Goal: Find specific page/section: Find specific page/section

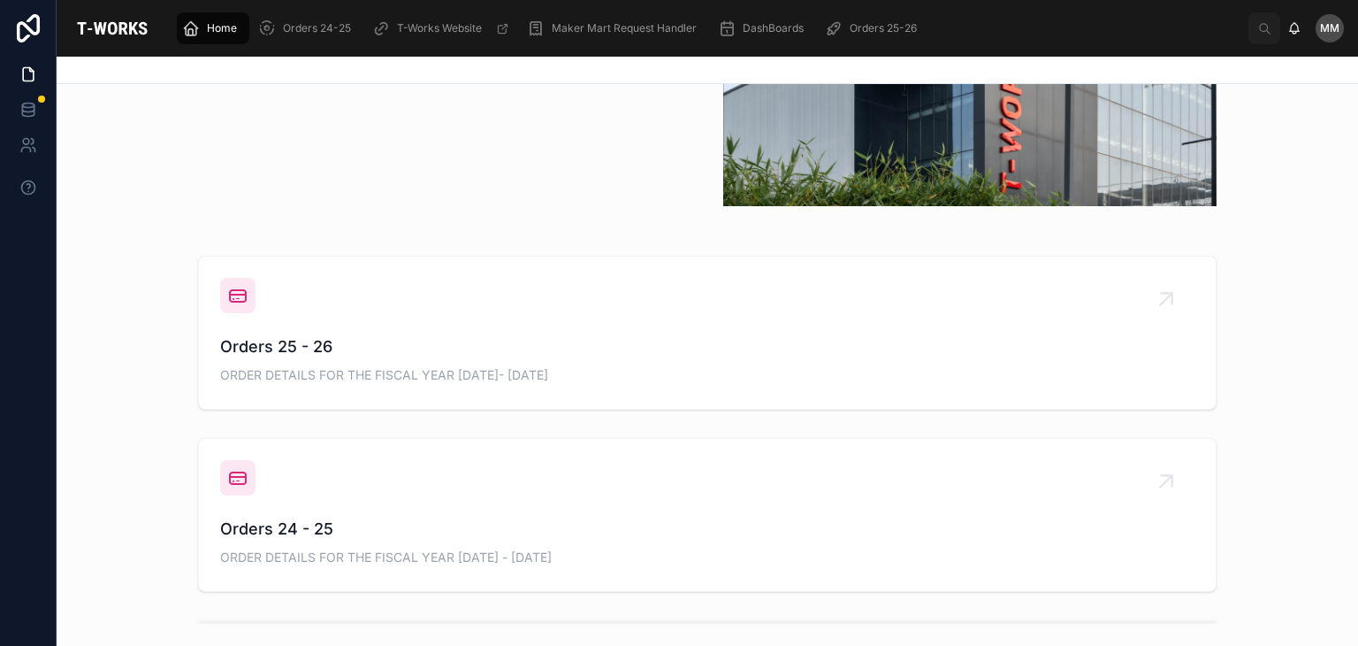
scroll to position [544, 0]
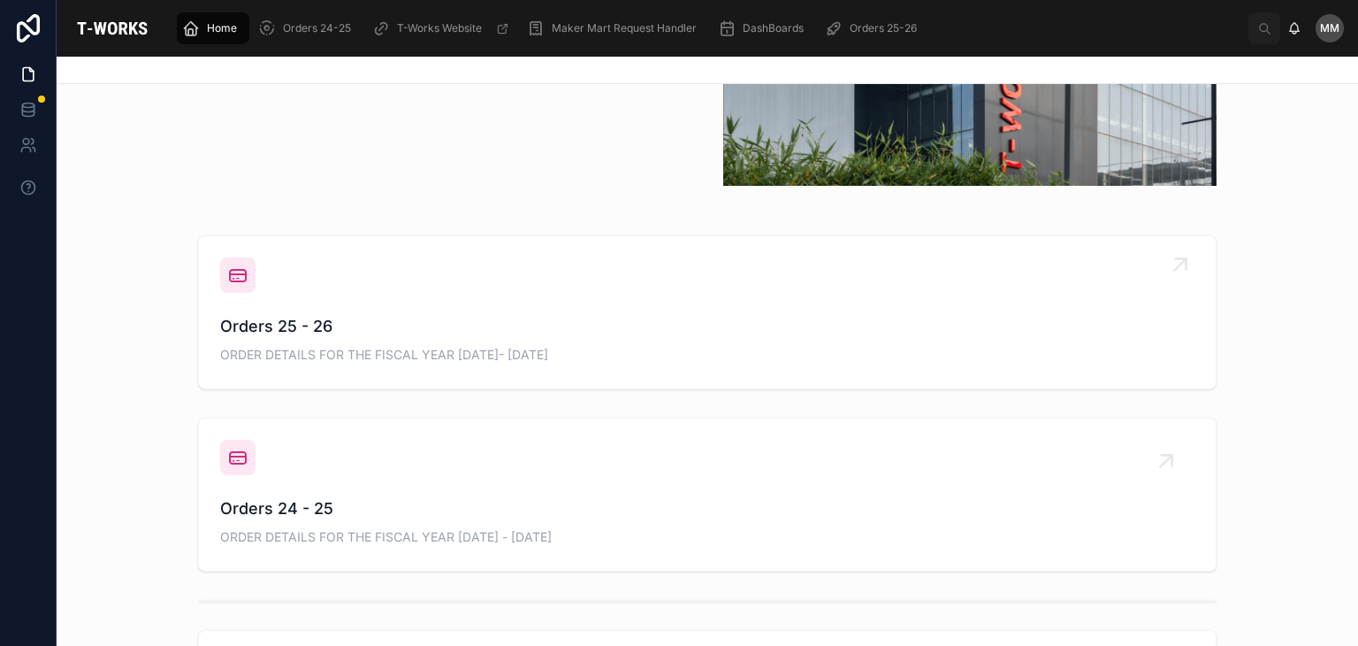
click at [278, 327] on span "Orders 25 - 26" at bounding box center [707, 326] width 975 height 25
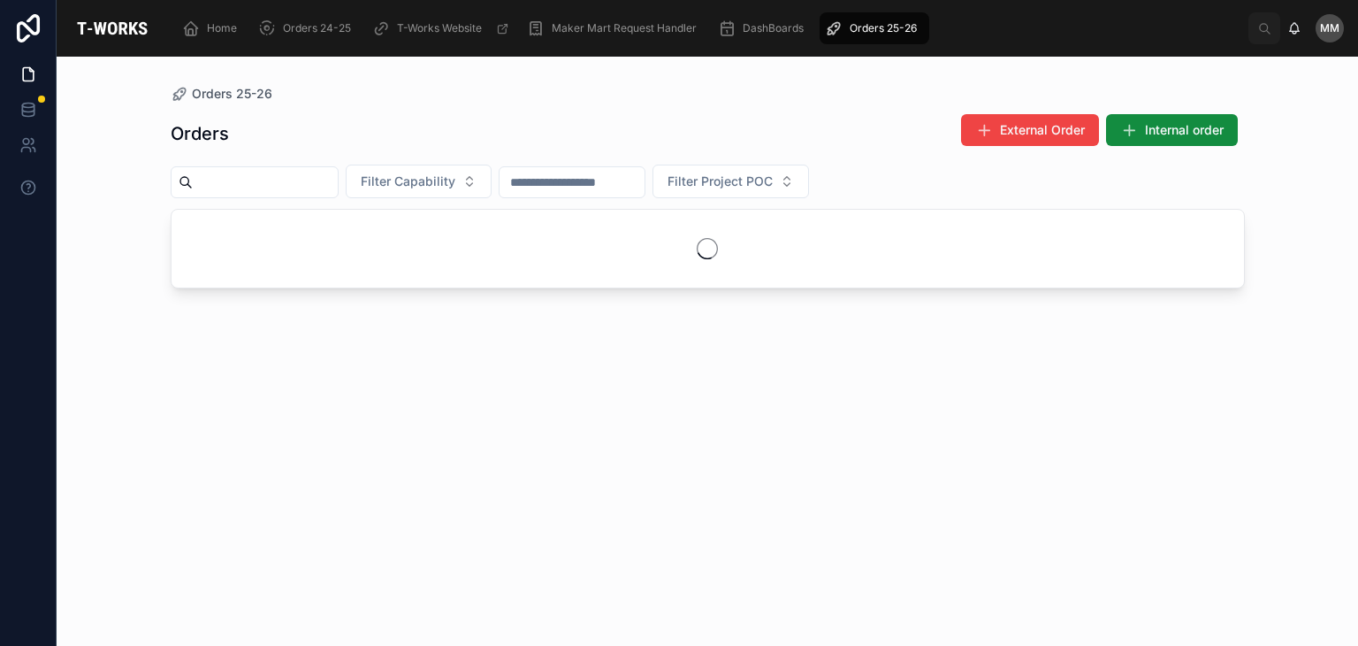
click at [278, 327] on div "Orders External Order Internal order Filter Capability Filter Project POC" at bounding box center [708, 364] width 1075 height 522
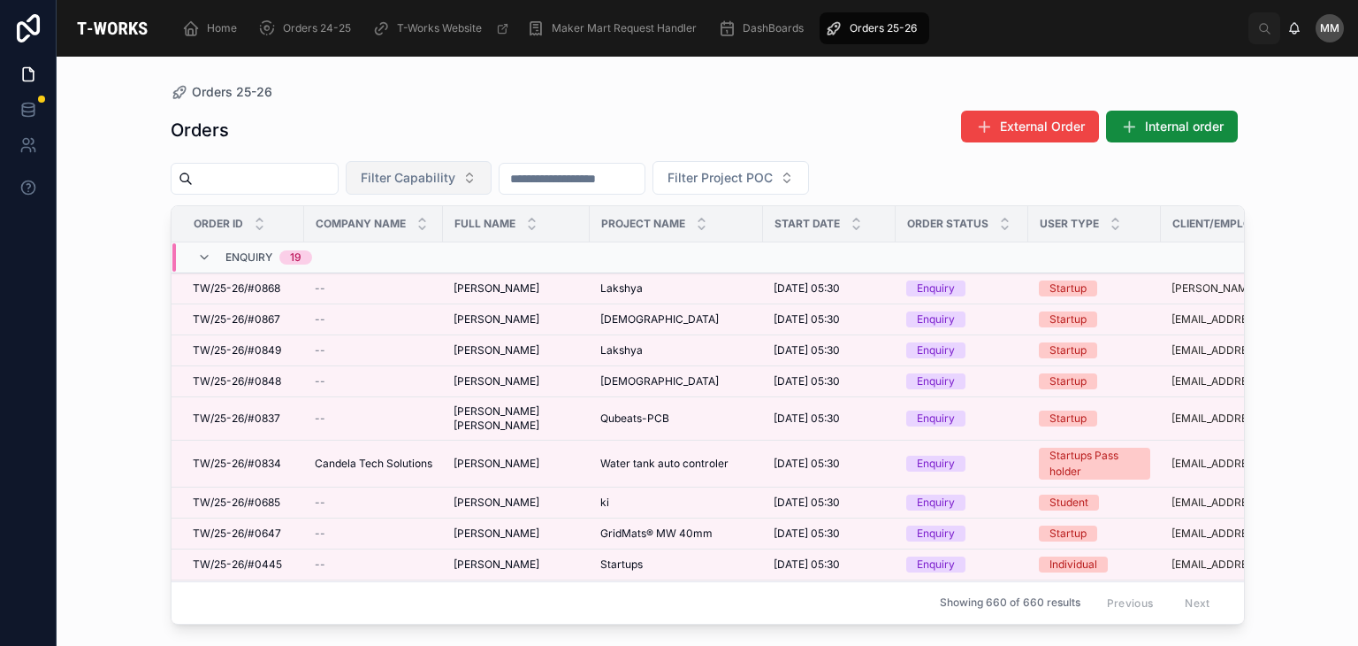
click at [450, 174] on span "Filter Capability" at bounding box center [408, 178] width 95 height 18
type input "******"
click at [391, 241] on div "Textile" at bounding box center [462, 249] width 212 height 28
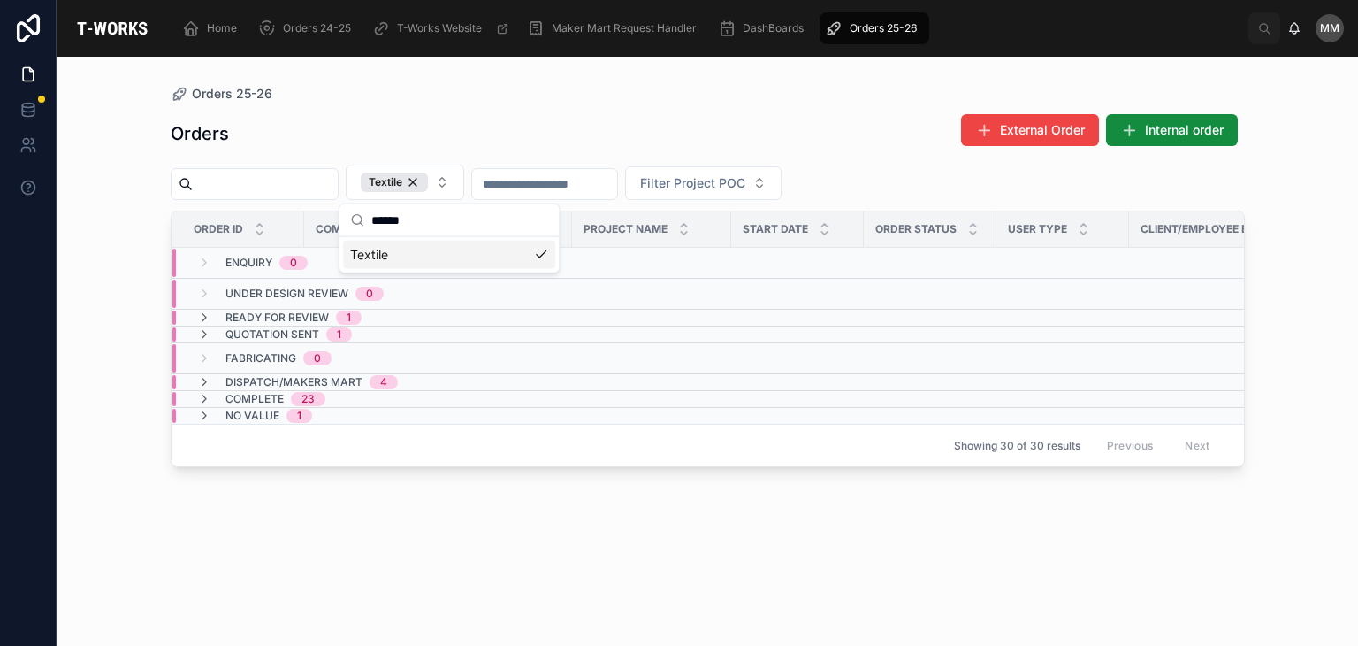
click at [294, 355] on span "Fabricating" at bounding box center [261, 358] width 71 height 14
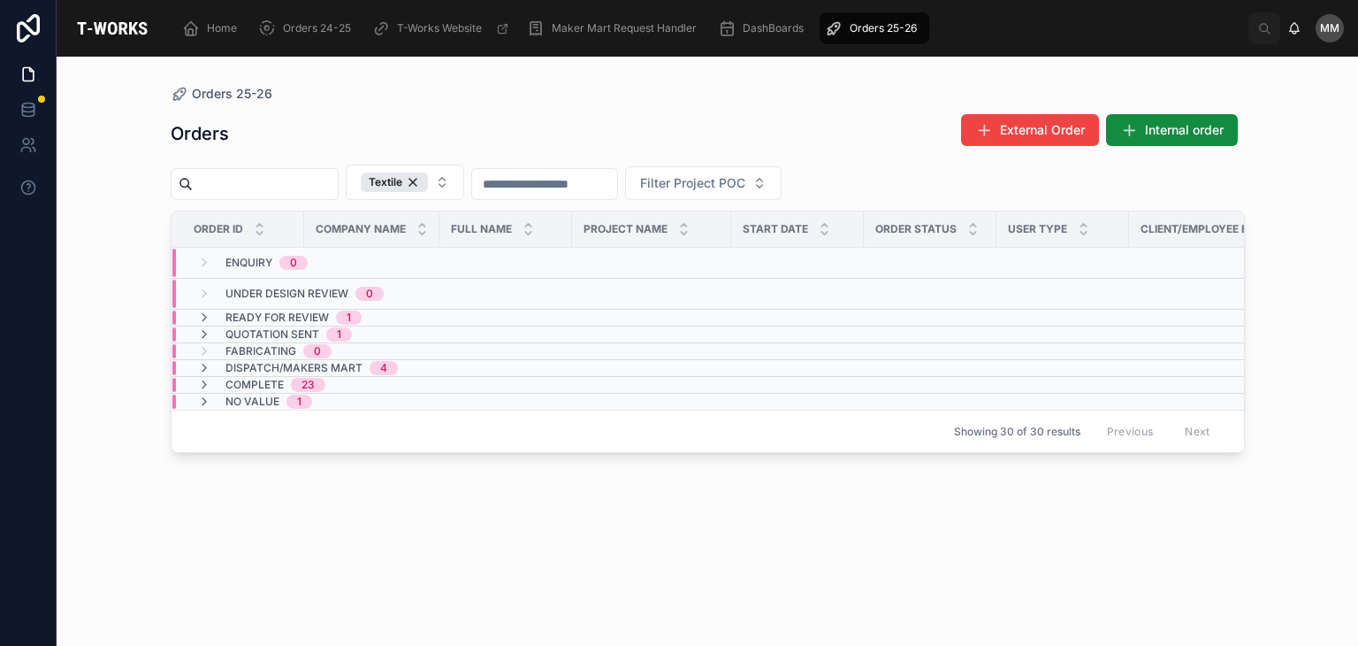
click at [295, 363] on span "Dispatch/Makers Mart" at bounding box center [294, 368] width 137 height 14
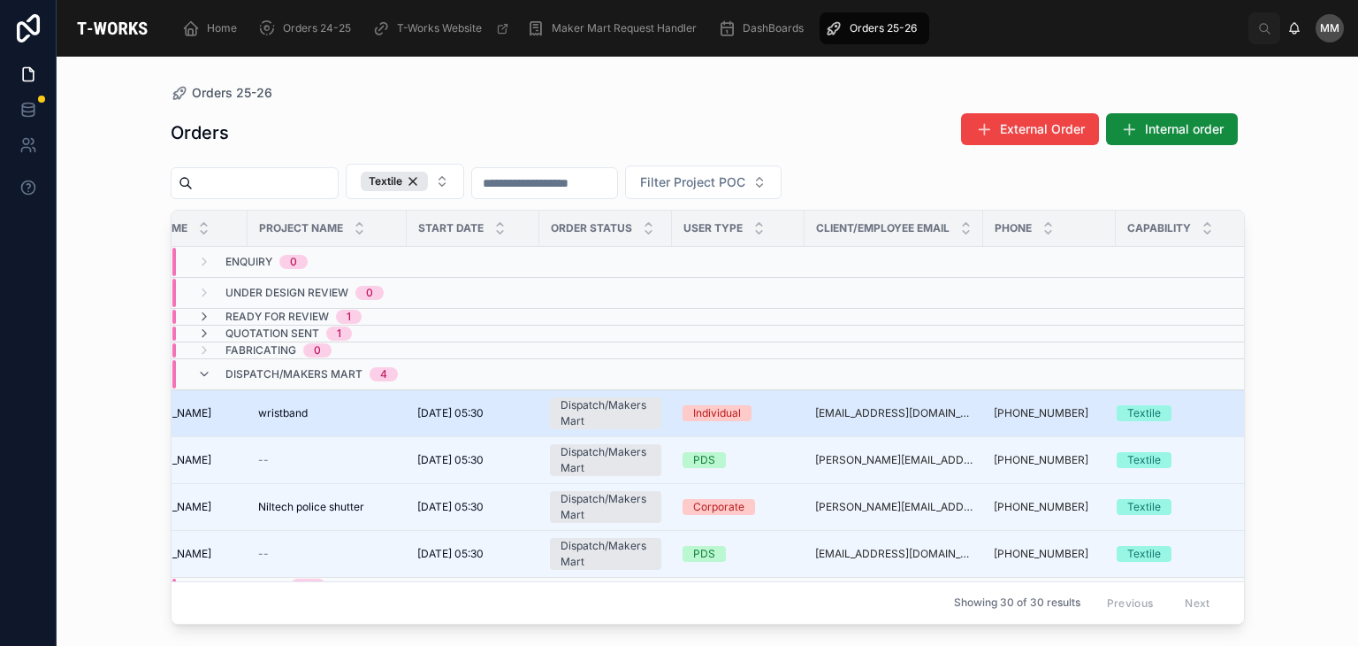
scroll to position [0, 345]
